Goal: Task Accomplishment & Management: Complete application form

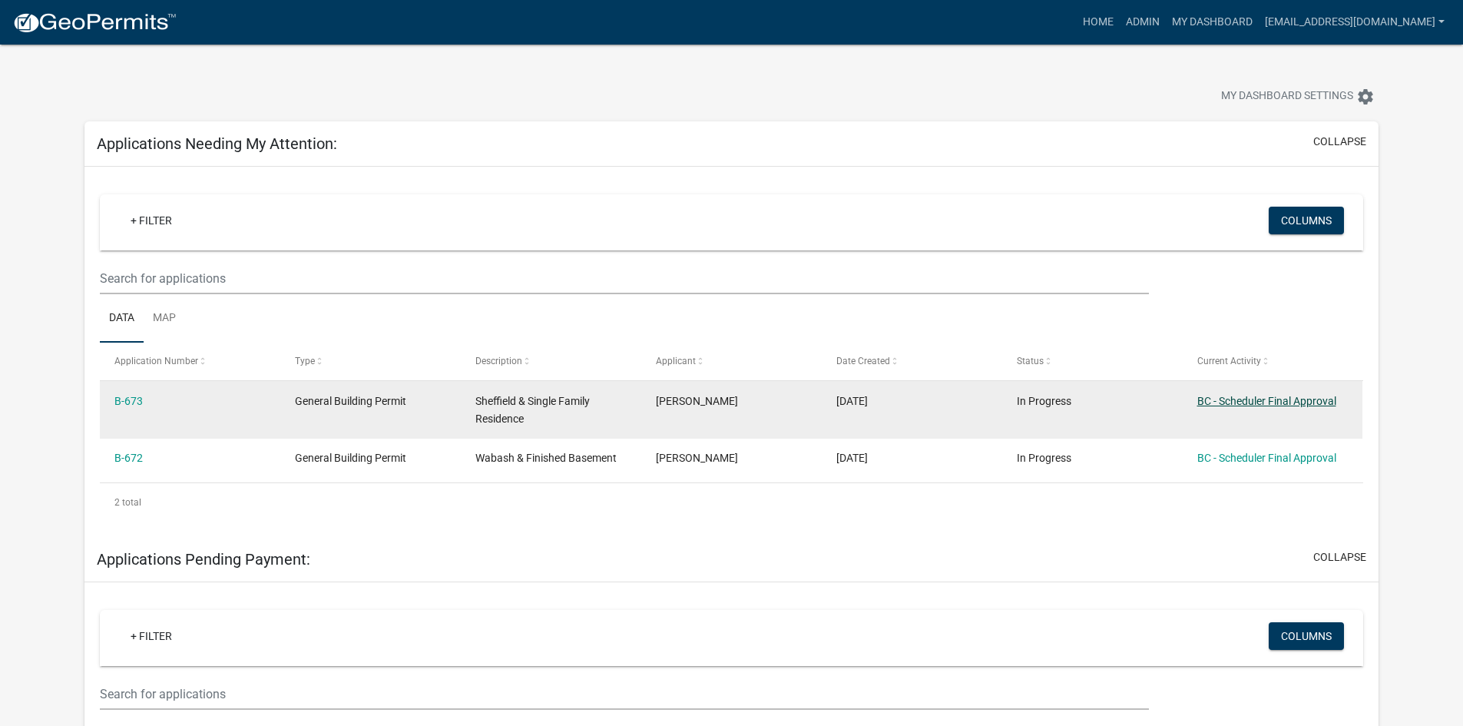
click at [1267, 398] on link "BC - Scheduler Final Approval" at bounding box center [1266, 401] width 139 height 12
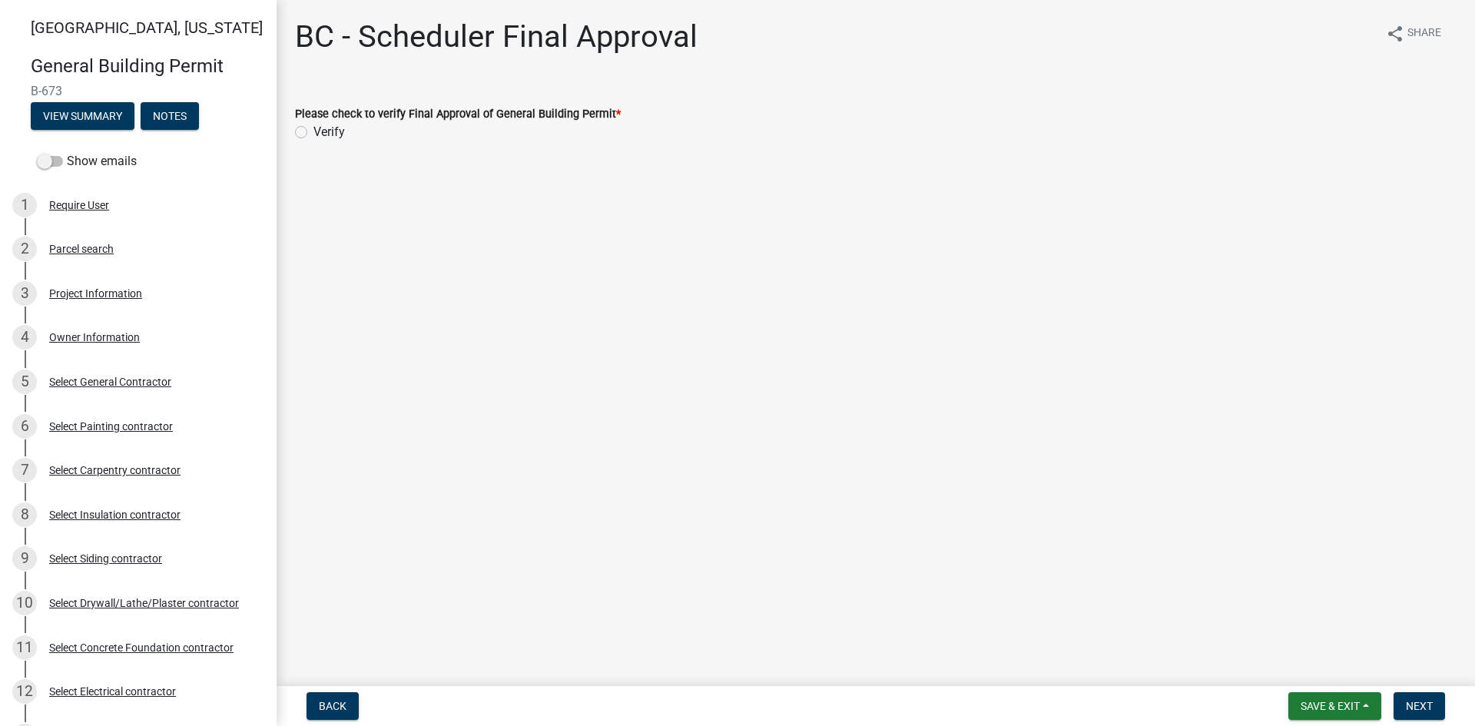
click at [313, 136] on label "Verify" at bounding box center [328, 132] width 31 height 18
click at [313, 133] on input "Verify" at bounding box center [318, 128] width 10 height 10
radio input "true"
click at [1408, 713] on button "Next" at bounding box center [1418, 706] width 51 height 28
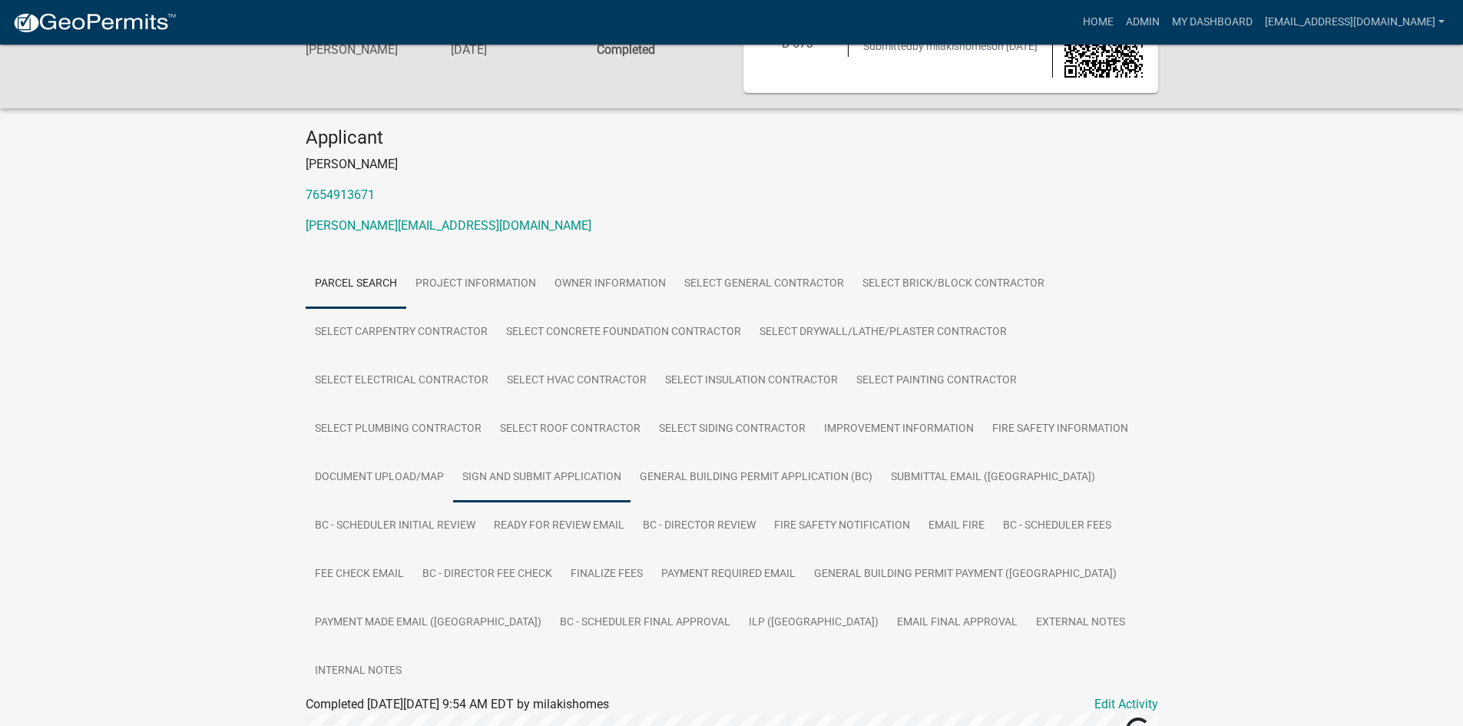
scroll to position [77, 0]
click at [364, 480] on link "Document Upload/Map" at bounding box center [379, 476] width 147 height 49
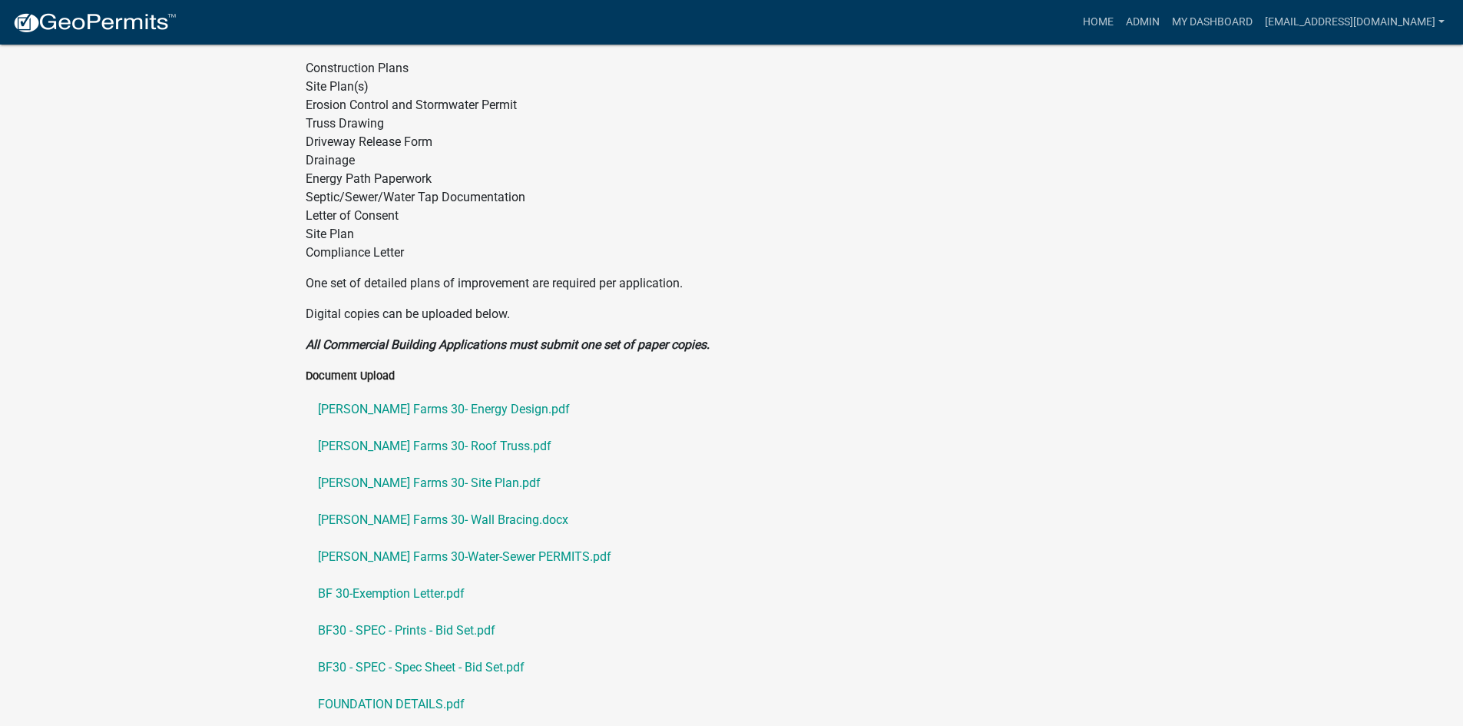
scroll to position [768, 0]
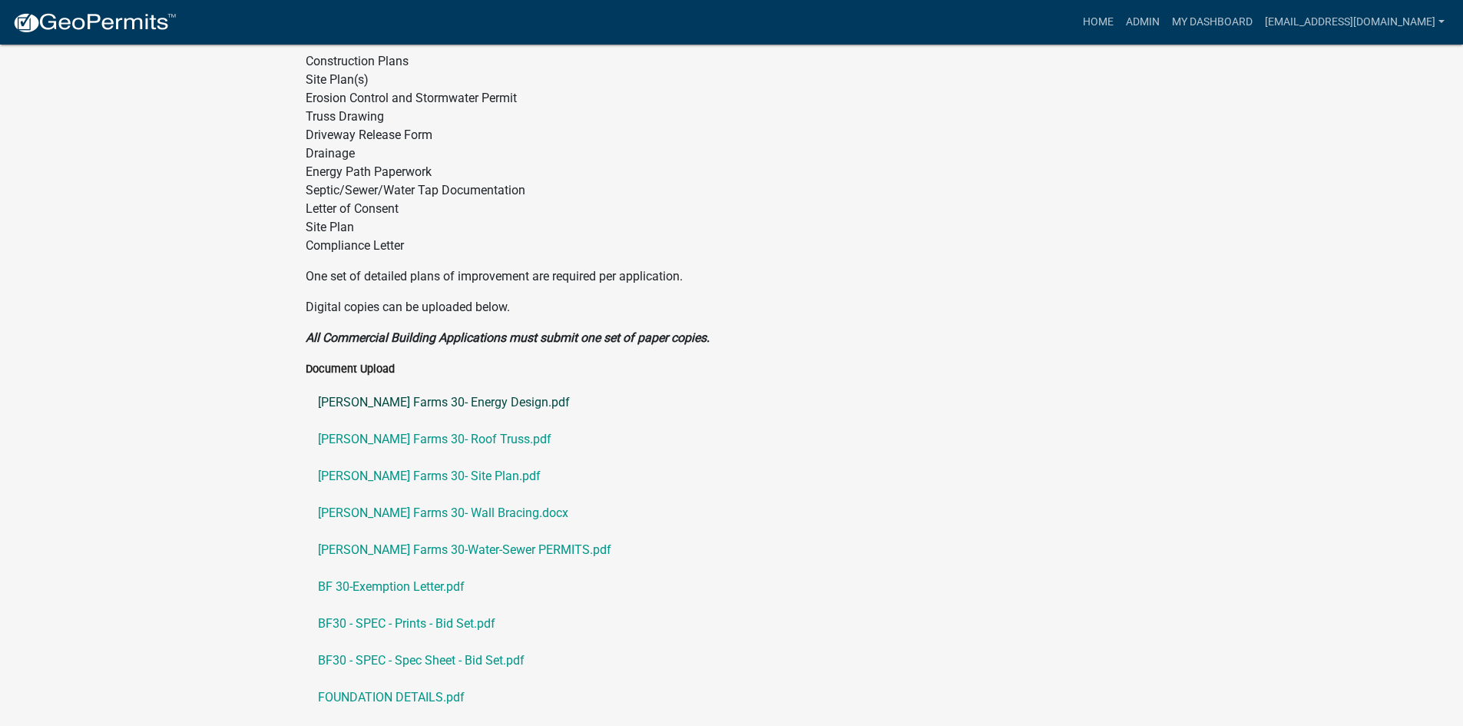
click at [473, 384] on link "[PERSON_NAME] Farms 30- Energy Design.pdf" at bounding box center [732, 402] width 853 height 37
click at [422, 421] on link "[PERSON_NAME] Farms 30- Roof Truss.pdf" at bounding box center [732, 439] width 853 height 37
click at [401, 458] on link "[PERSON_NAME] Farms 30- Site Plan.pdf" at bounding box center [732, 476] width 853 height 37
click at [459, 495] on link "[PERSON_NAME] Farms 30- Wall Bracing.docx" at bounding box center [732, 513] width 853 height 37
click at [446, 495] on link "[PERSON_NAME] Farms 30- Wall Bracing.docx" at bounding box center [732, 513] width 853 height 37
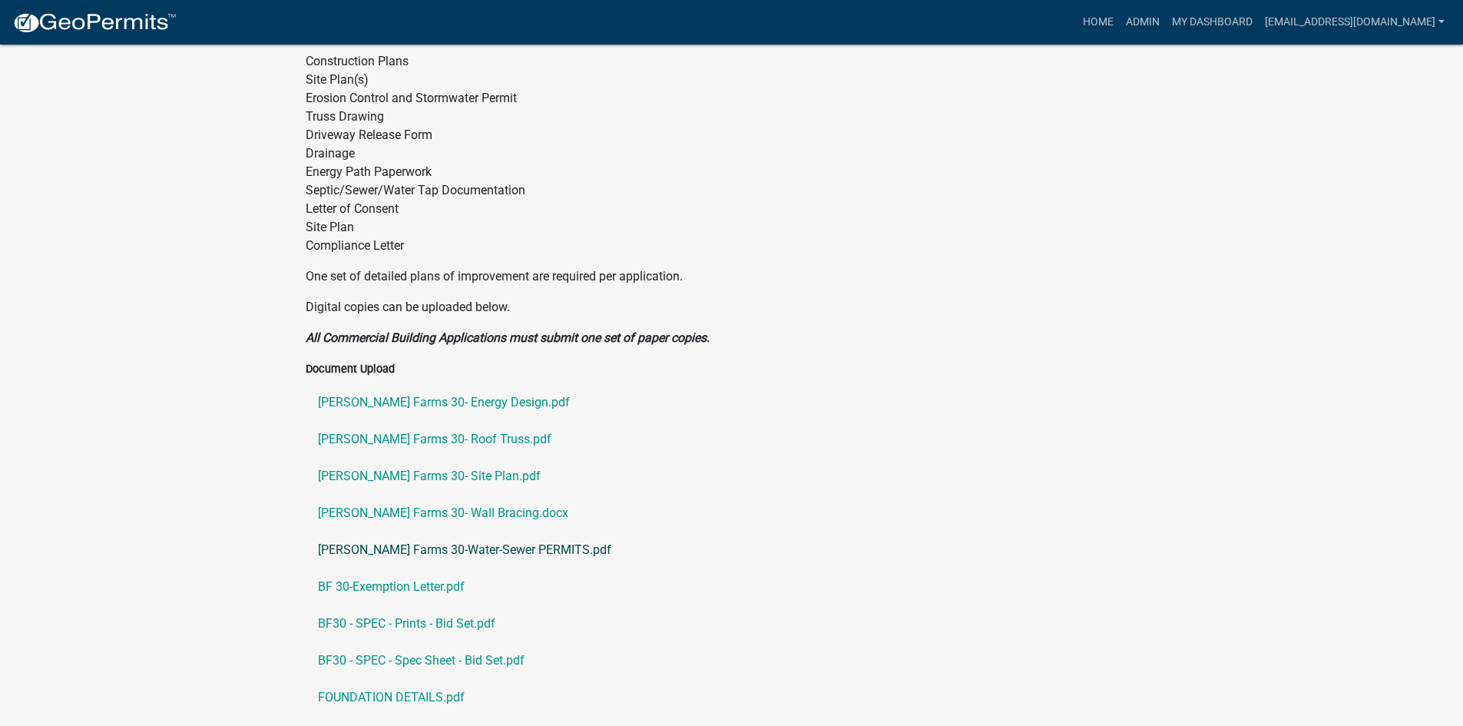
click at [460, 532] on link "[PERSON_NAME] Farms 30-Water-Sewer PERMITS.pdf" at bounding box center [732, 550] width 853 height 37
click at [436, 568] on link "BF 30-Exemption Letter.pdf" at bounding box center [732, 586] width 853 height 37
click at [454, 605] on link "BF30 - SPEC - Prints - Bid Set.pdf" at bounding box center [732, 623] width 853 height 37
click at [380, 679] on link "FOUNDATION DETAILS.pdf" at bounding box center [732, 697] width 853 height 37
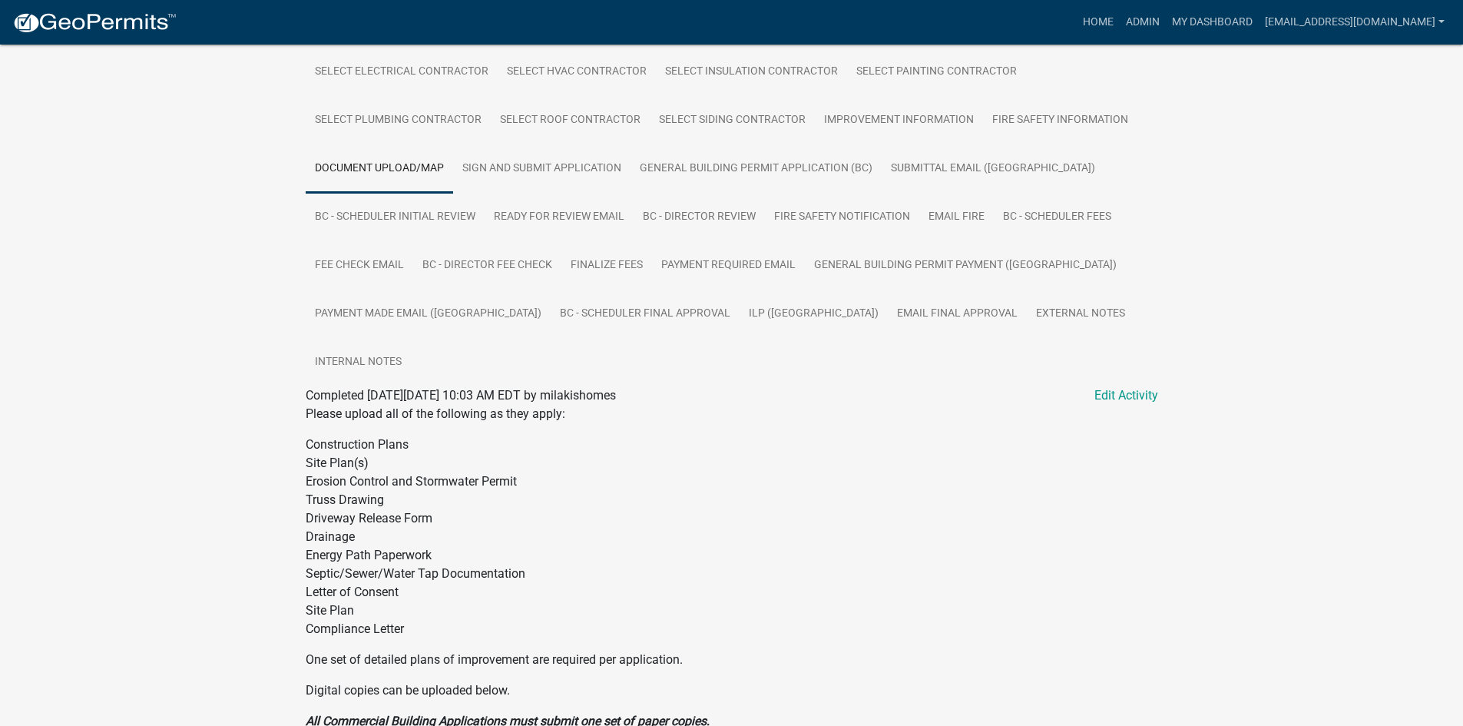
scroll to position [384, 0]
click at [771, 174] on link "General Building Permit Application (BC)" at bounding box center [756, 169] width 251 height 49
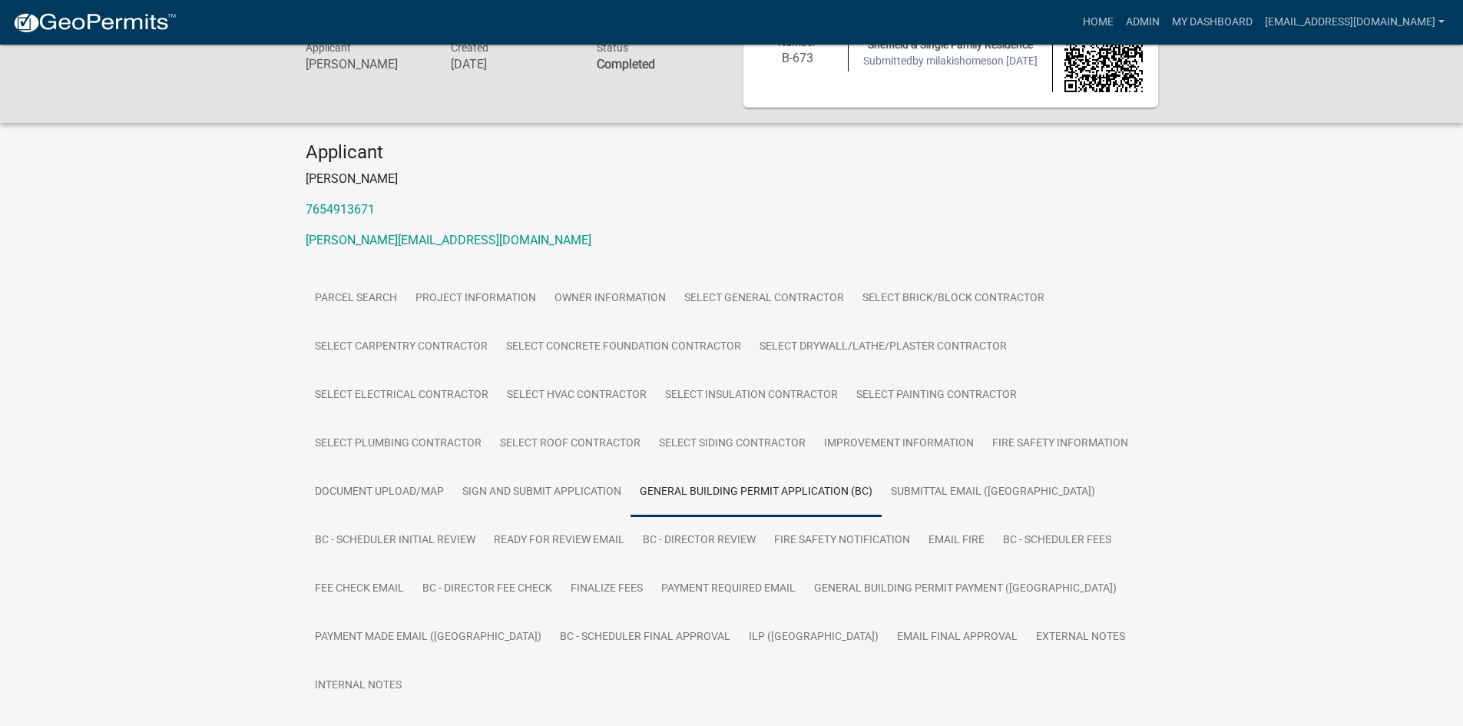
scroll to position [98, 0]
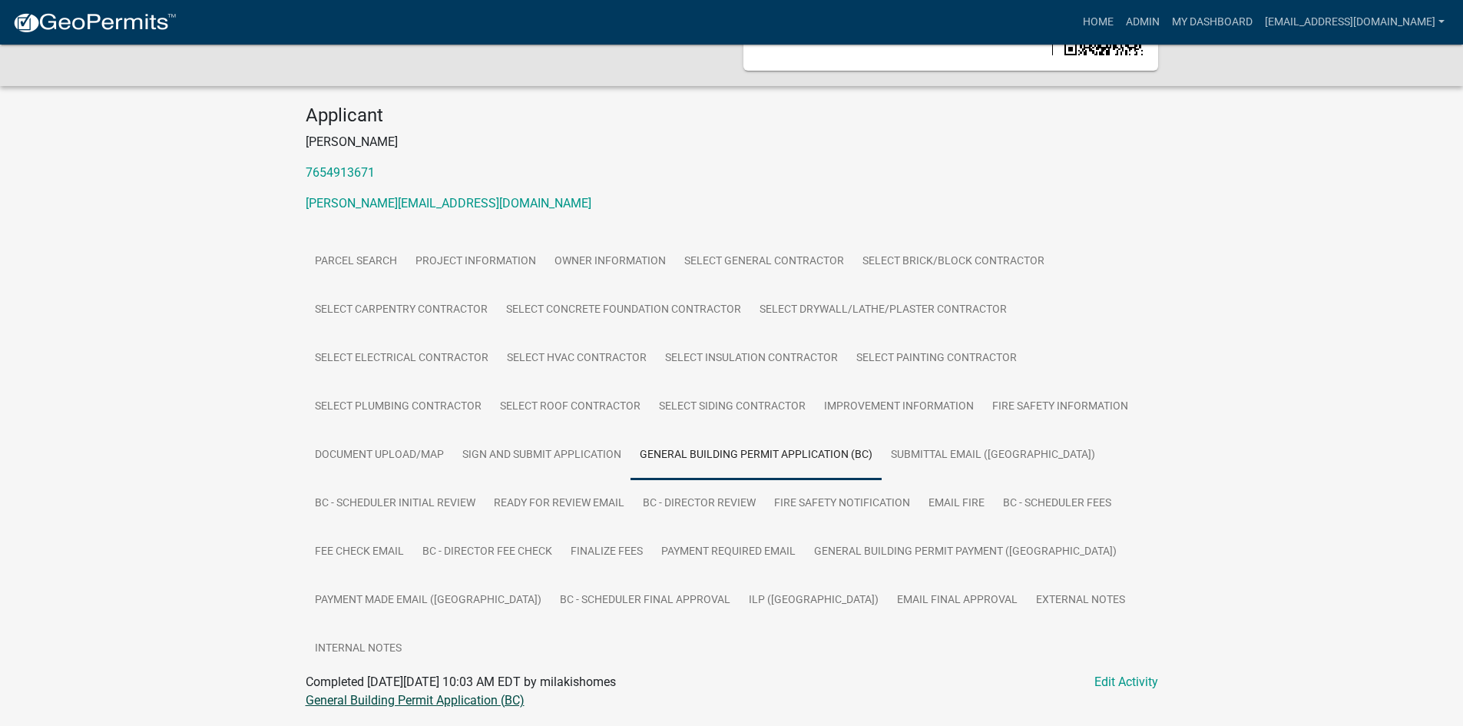
click at [414, 693] on link "General Building Permit Application (BC)" at bounding box center [415, 700] width 219 height 15
click at [740, 599] on link "ILP ([GEOGRAPHIC_DATA])" at bounding box center [814, 600] width 148 height 49
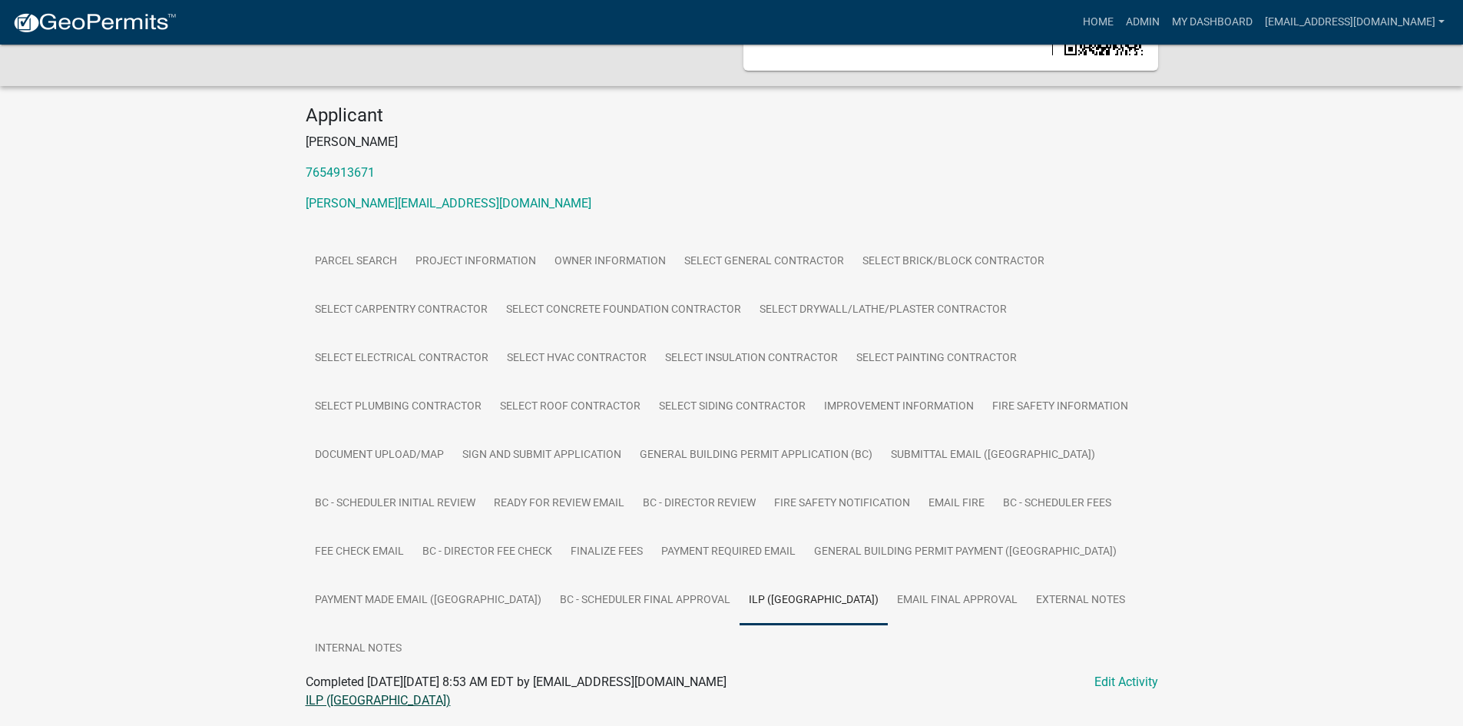
click at [319, 693] on link "ILP ([GEOGRAPHIC_DATA])" at bounding box center [378, 700] width 145 height 15
click at [1214, 20] on link "My Dashboard" at bounding box center [1212, 22] width 93 height 29
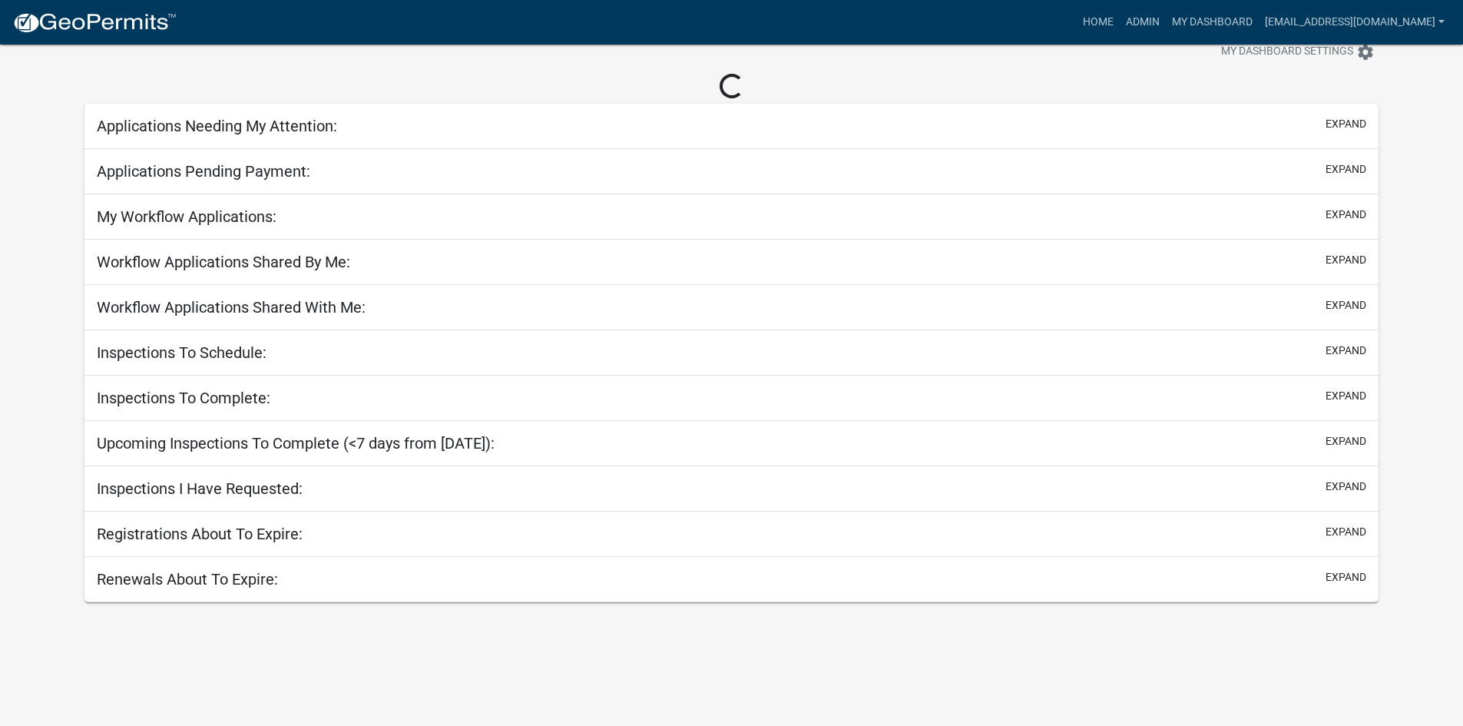
scroll to position [98, 0]
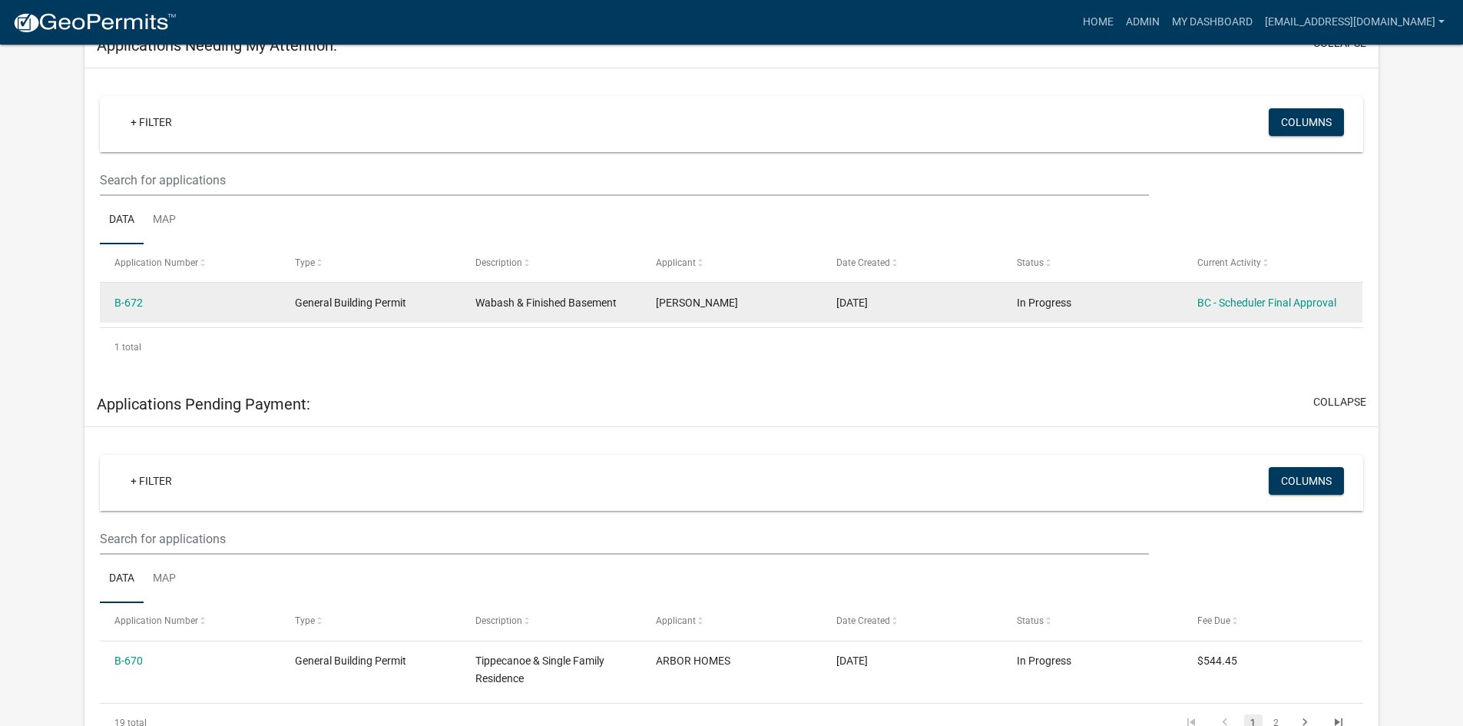
click at [1267, 310] on div "BC - Scheduler Final Approval" at bounding box center [1272, 303] width 151 height 18
click at [1273, 304] on link "BC - Scheduler Final Approval" at bounding box center [1266, 302] width 139 height 12
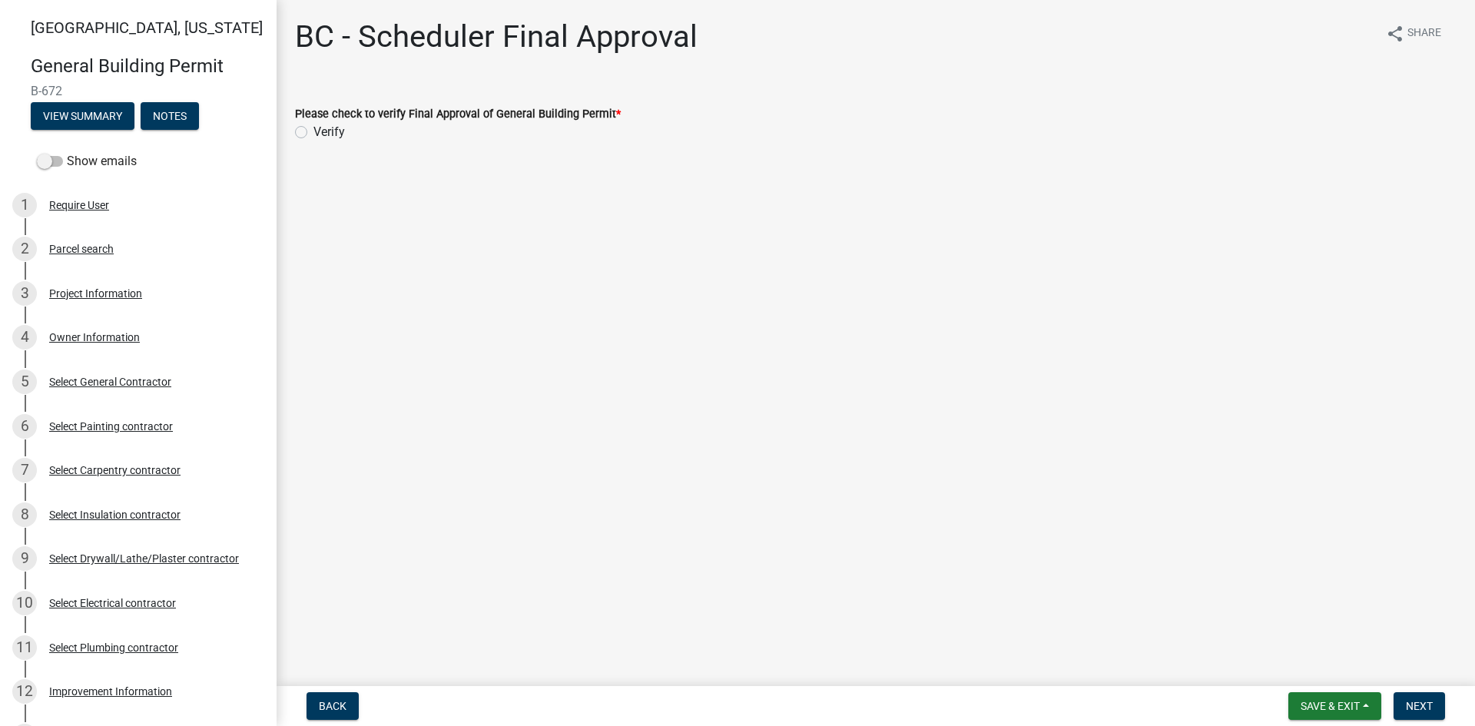
click at [313, 127] on label "Verify" at bounding box center [328, 132] width 31 height 18
click at [313, 127] on input "Verify" at bounding box center [318, 128] width 10 height 10
radio input "true"
click at [1410, 712] on span "Next" at bounding box center [1419, 706] width 27 height 12
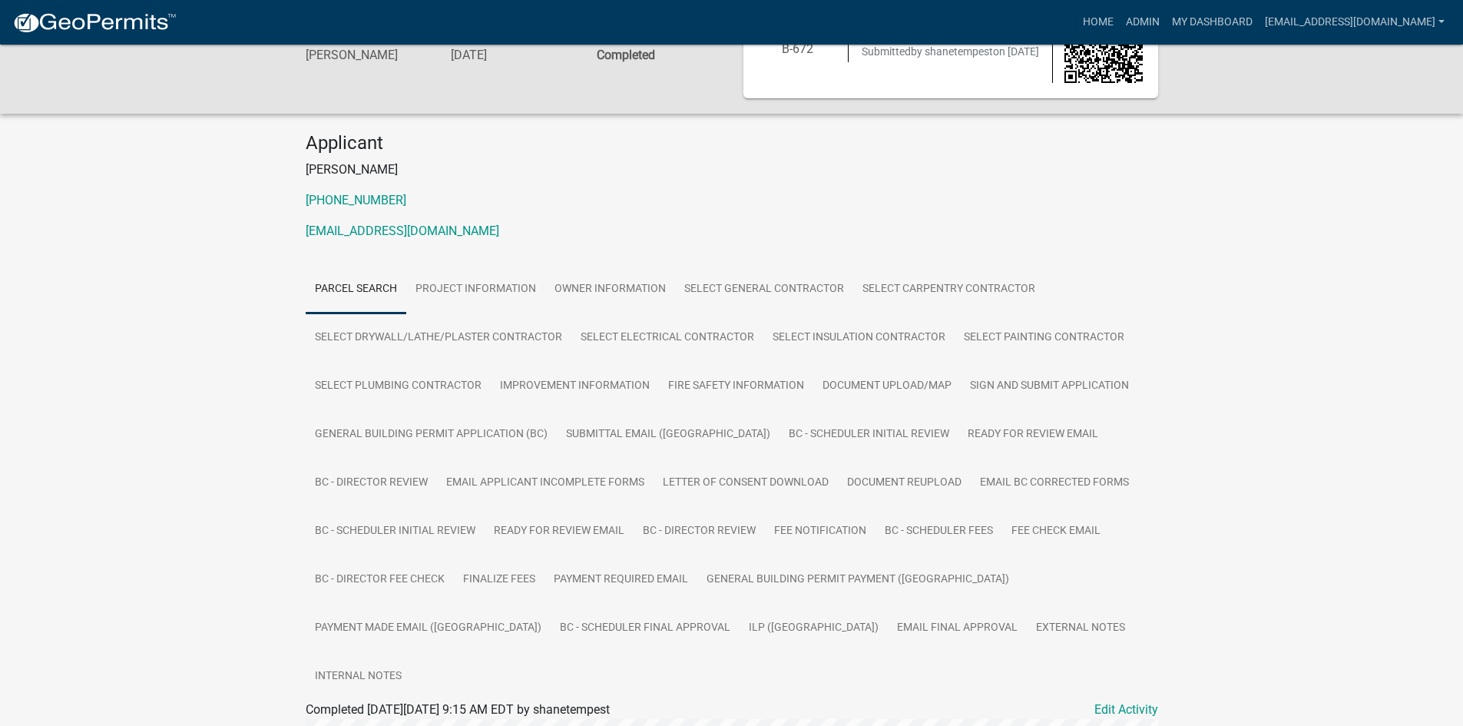
scroll to position [154, 0]
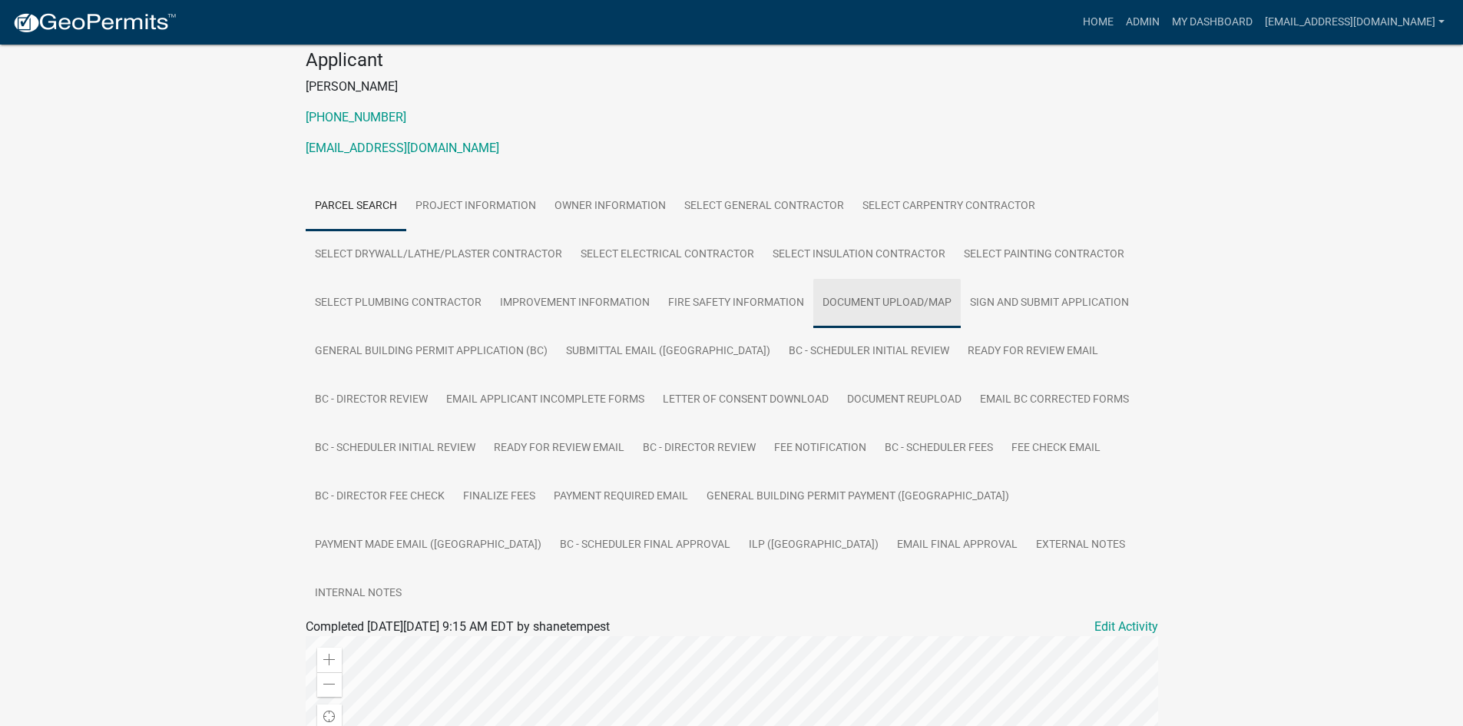
click at [858, 293] on link "Document Upload/Map" at bounding box center [886, 303] width 147 height 49
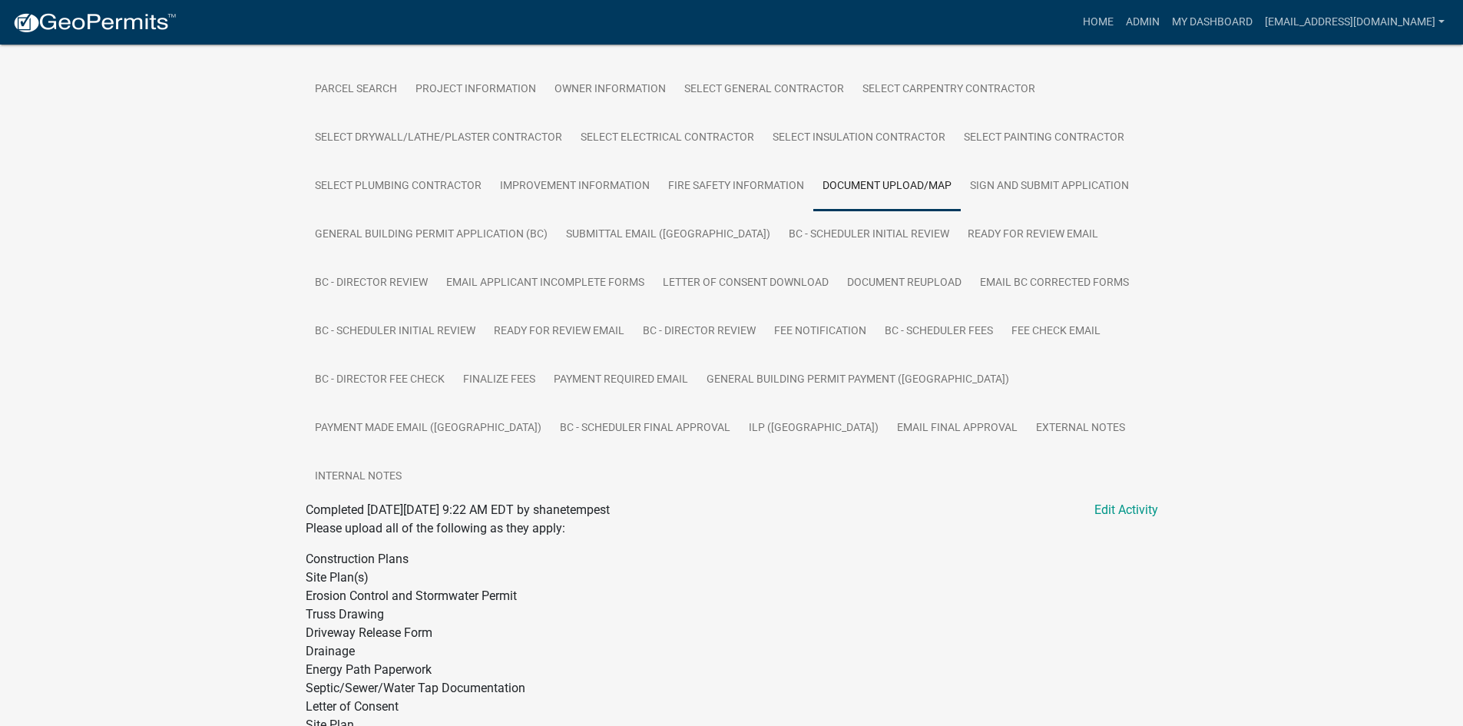
scroll to position [260, 0]
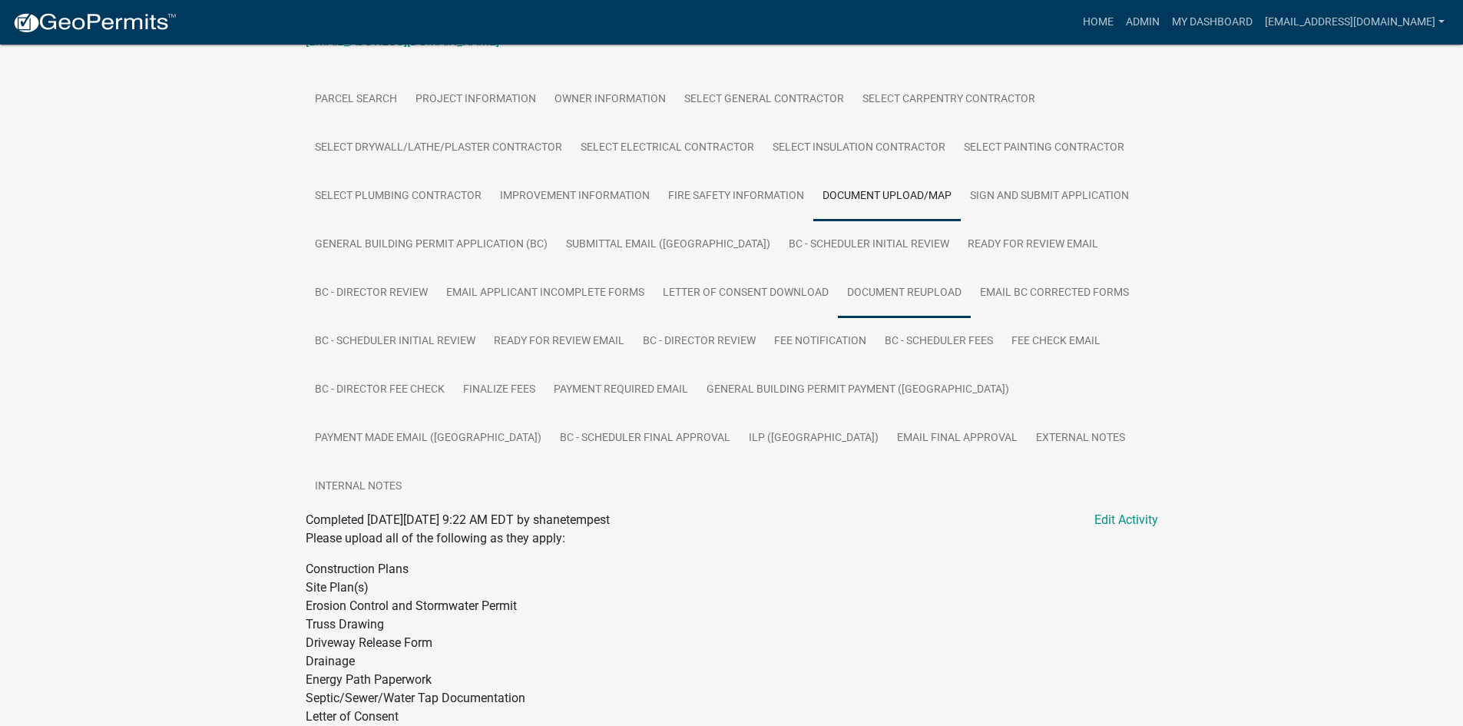
click at [838, 293] on link "Document Reupload" at bounding box center [904, 293] width 133 height 49
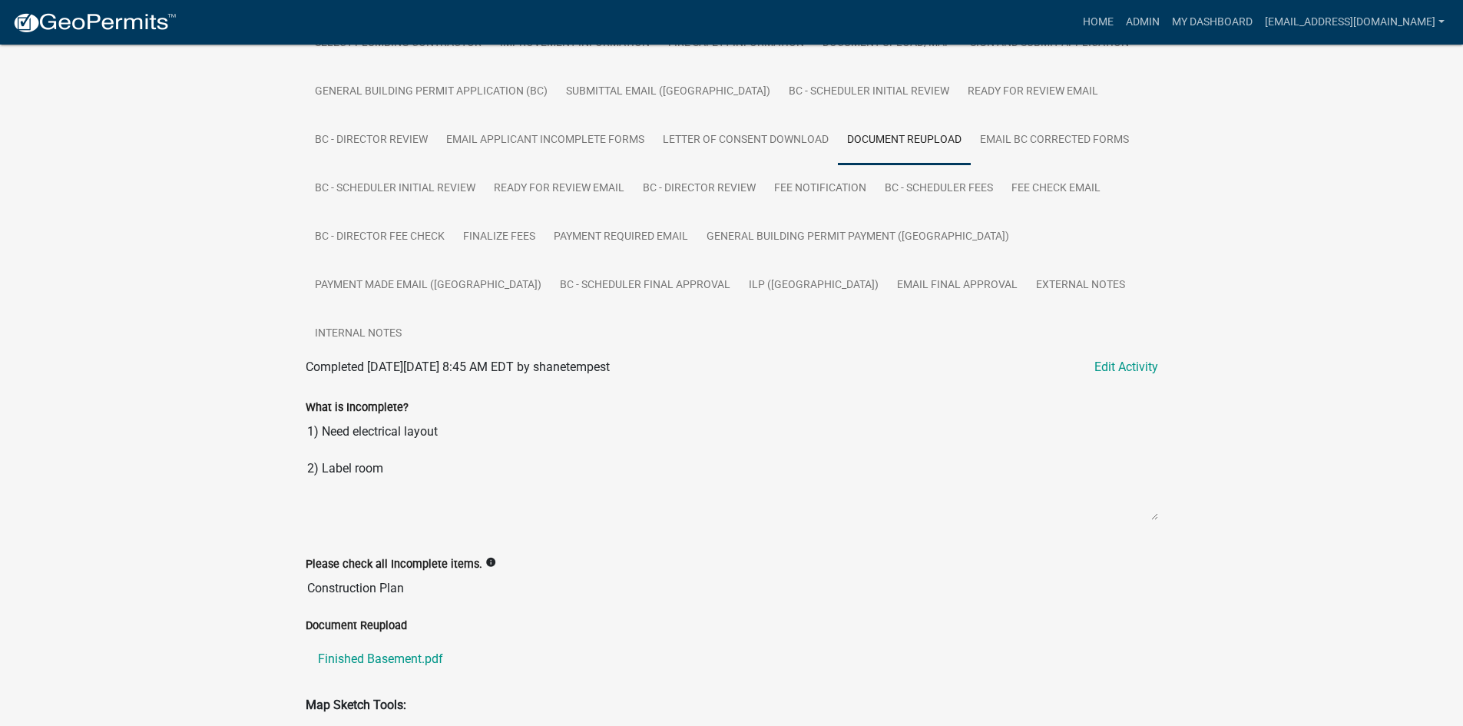
scroll to position [414, 0]
click at [410, 640] on link "Finished Basement.pdf" at bounding box center [732, 658] width 853 height 37
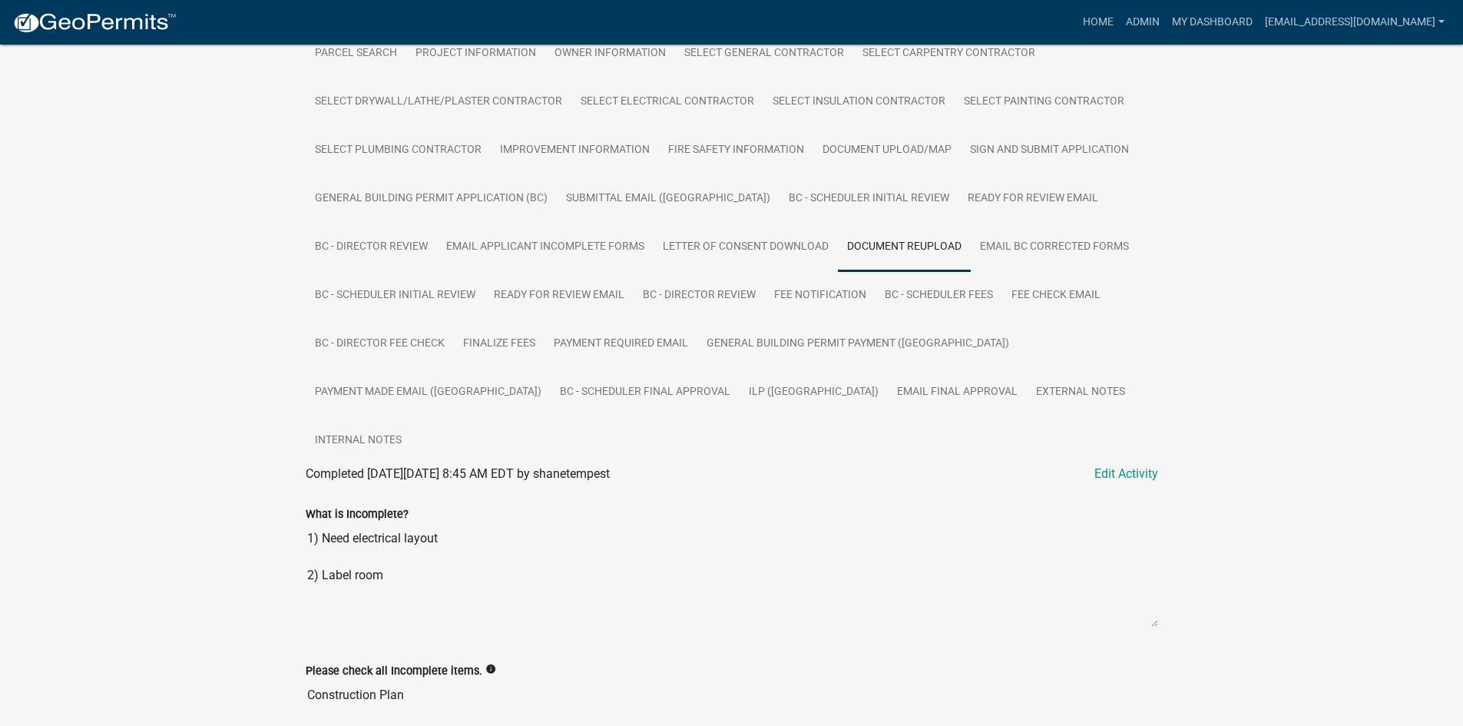
scroll to position [260, 0]
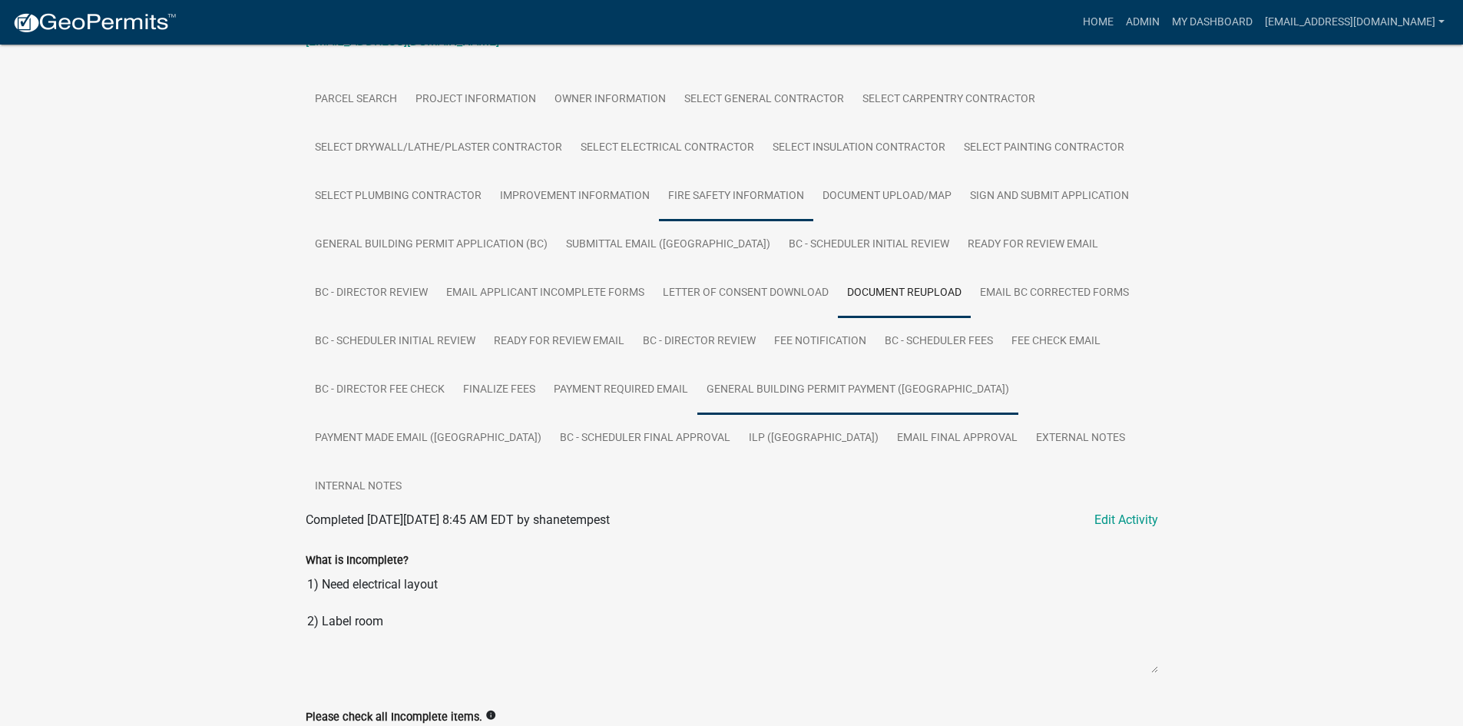
click at [770, 396] on link "General Building Permit Payment ([GEOGRAPHIC_DATA])" at bounding box center [857, 390] width 321 height 49
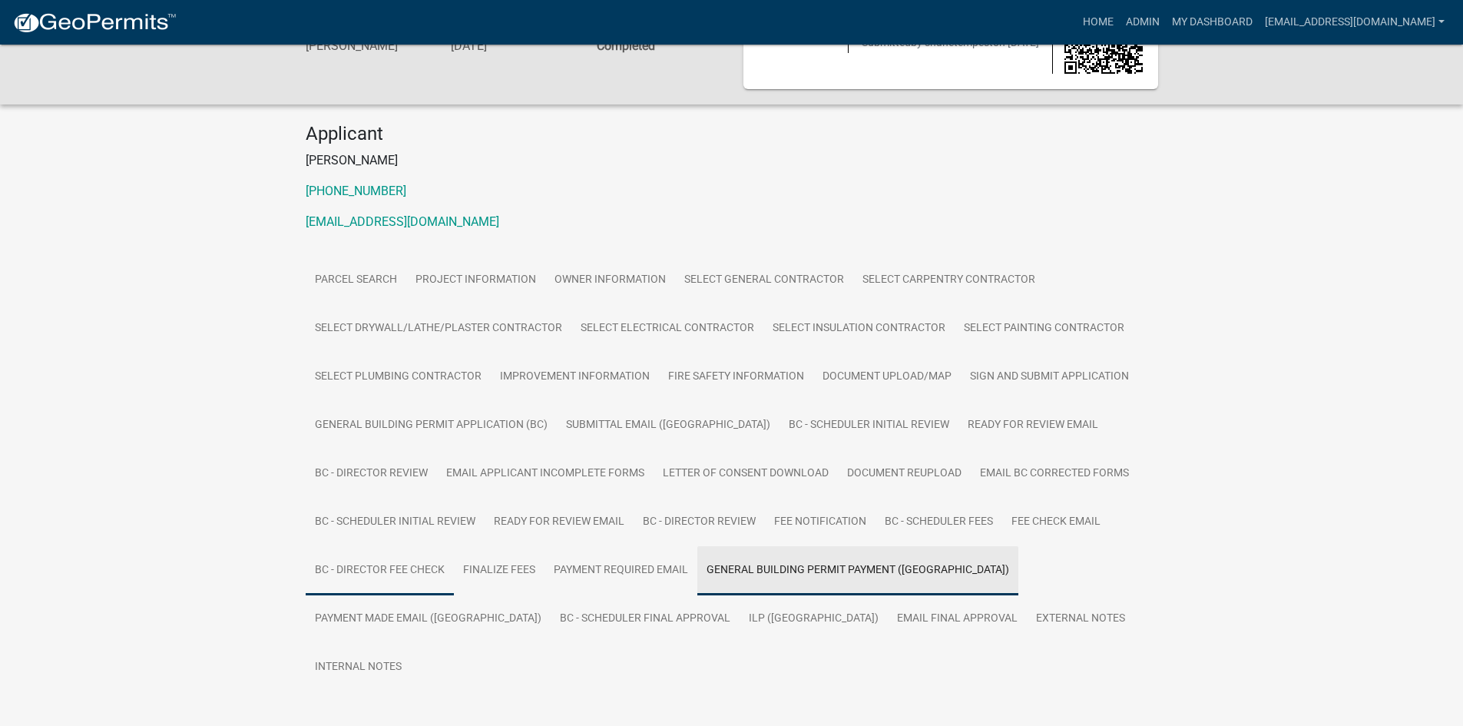
scroll to position [107, 0]
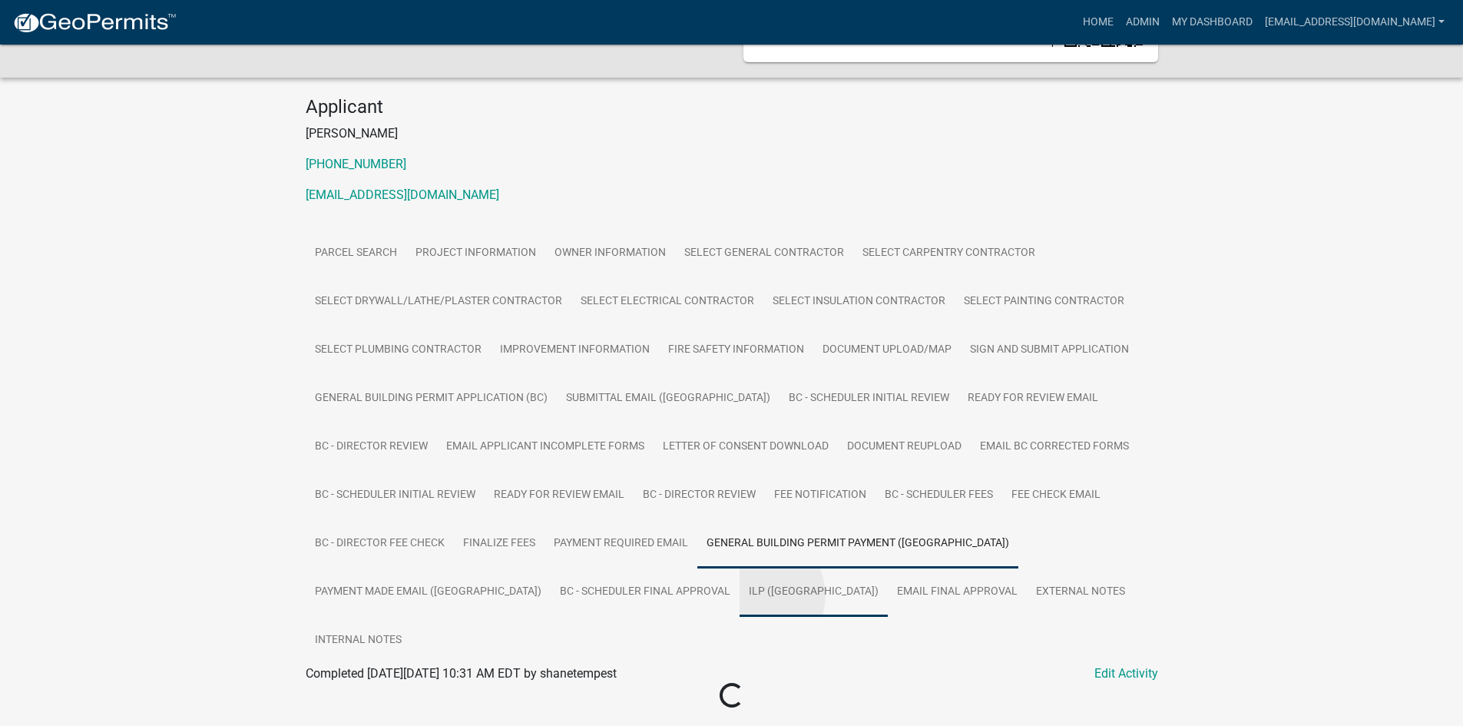
click at [740, 595] on link "ILP ([GEOGRAPHIC_DATA])" at bounding box center [814, 592] width 148 height 49
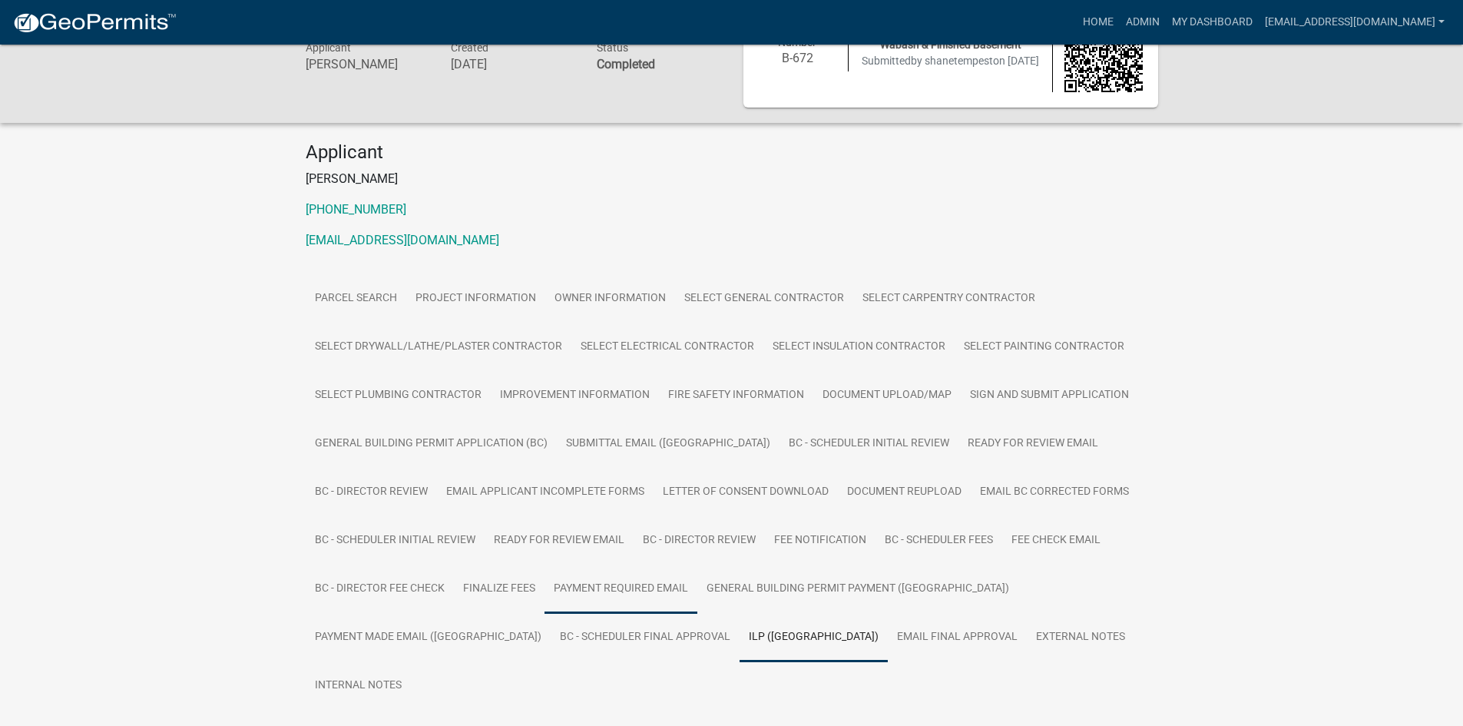
scroll to position [98, 0]
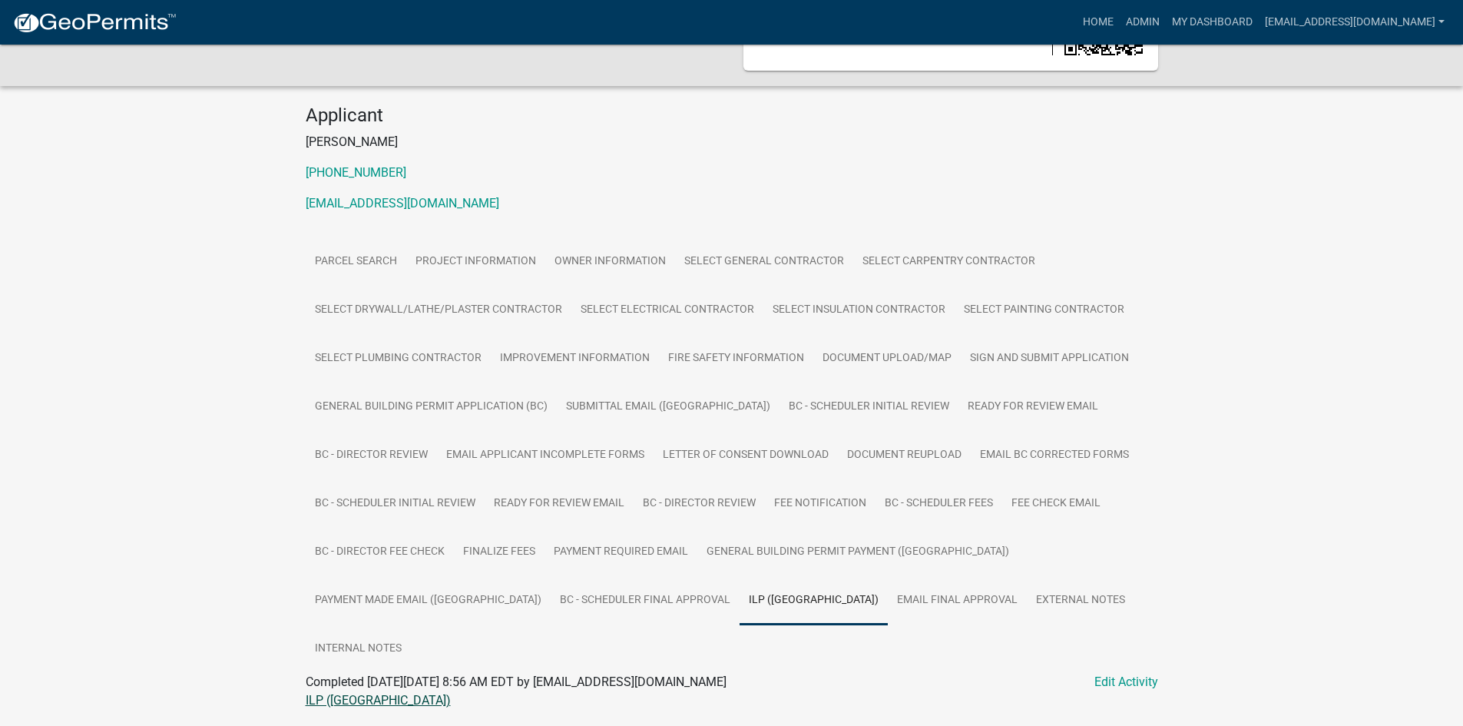
click at [330, 693] on link "ILP ([GEOGRAPHIC_DATA])" at bounding box center [378, 700] width 145 height 15
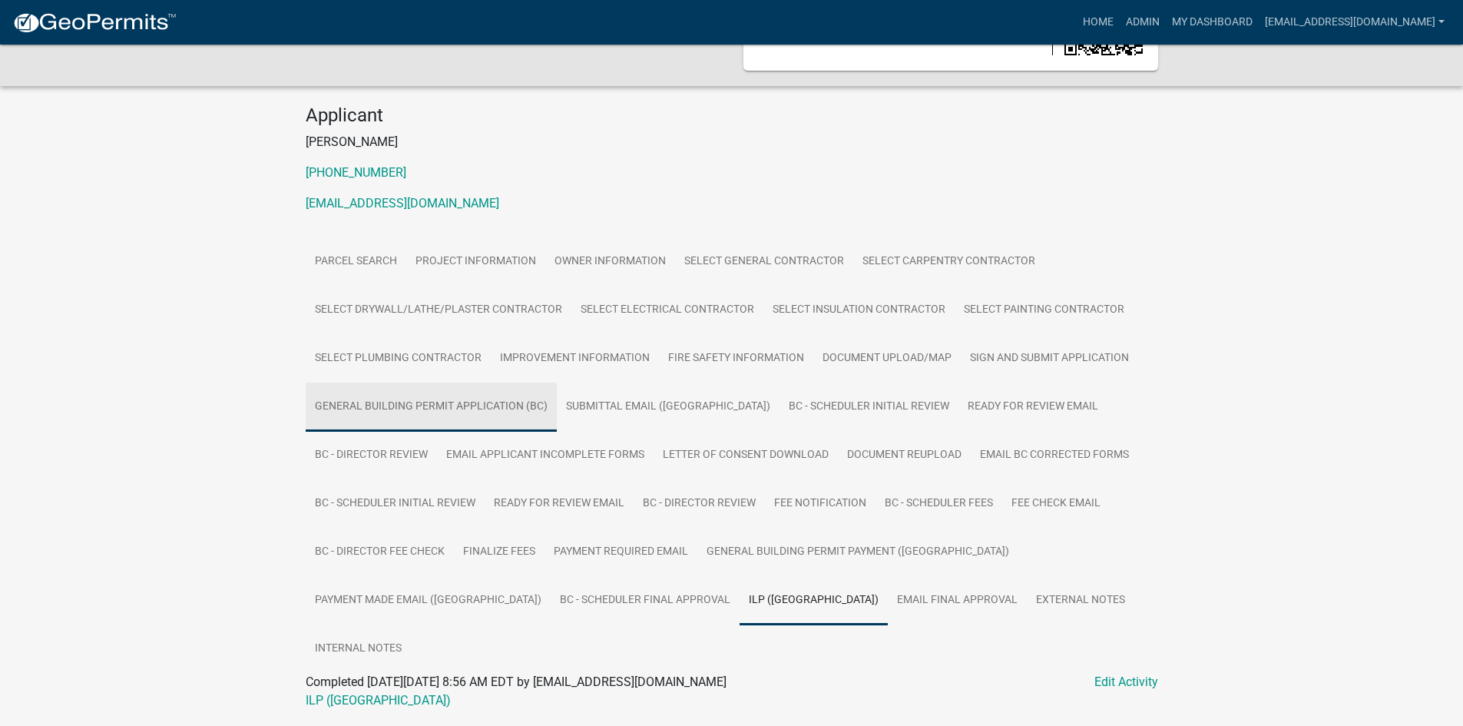
click at [446, 395] on link "General Building Permit Application (BC)" at bounding box center [431, 406] width 251 height 49
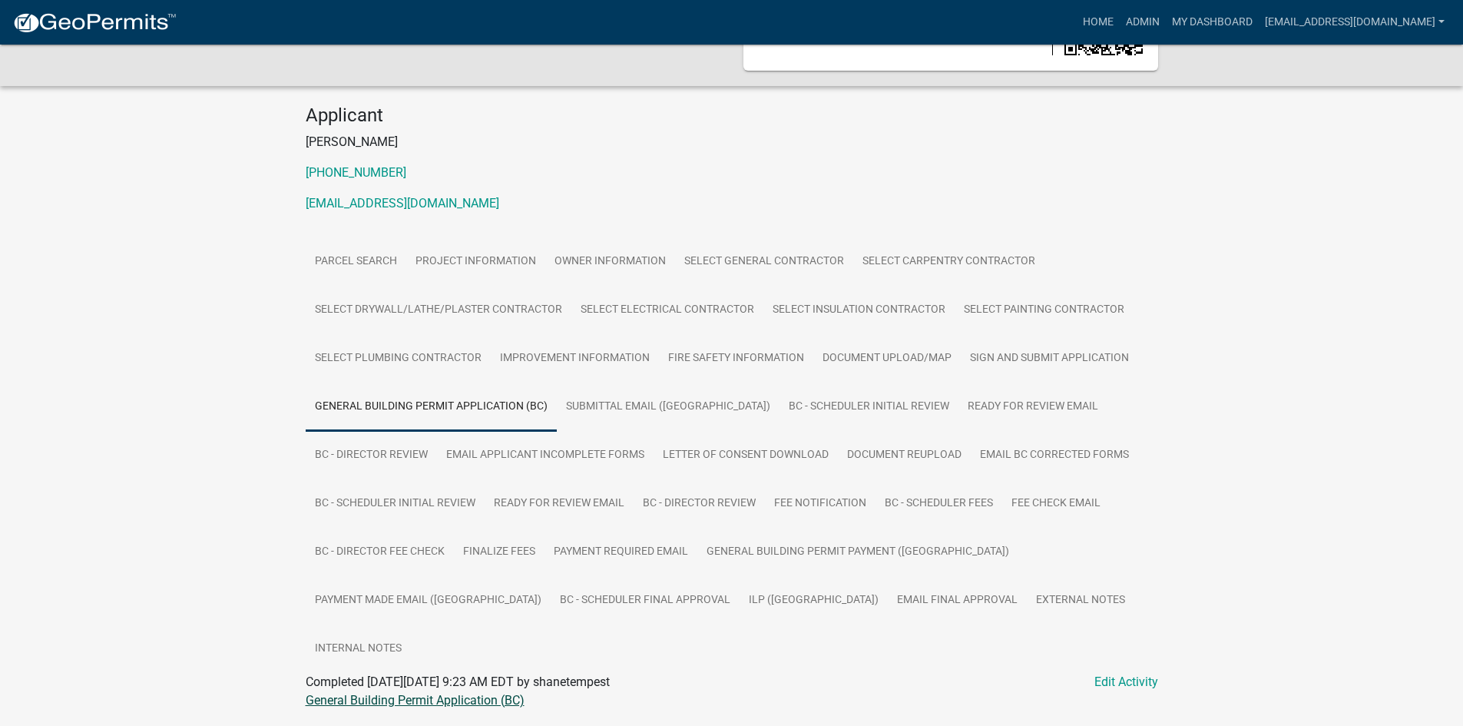
click at [382, 693] on link "General Building Permit Application (BC)" at bounding box center [415, 700] width 219 height 15
